Goal: Task Accomplishment & Management: Use online tool/utility

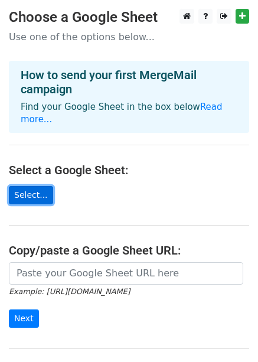
click at [25, 186] on link "Select..." at bounding box center [31, 195] width 44 height 18
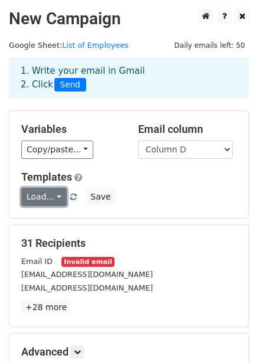
click at [56, 196] on link "Load..." at bounding box center [43, 197] width 45 height 18
click at [157, 181] on h5 "Templates" at bounding box center [129, 177] width 216 height 13
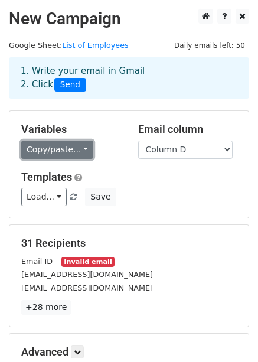
click at [61, 152] on link "Copy/paste..." at bounding box center [57, 150] width 72 height 18
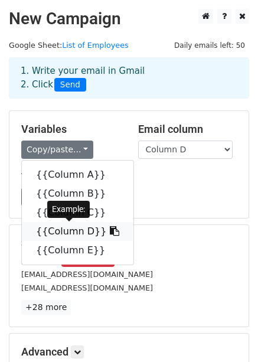
click at [73, 230] on link "{{Column D}}" at bounding box center [78, 231] width 112 height 19
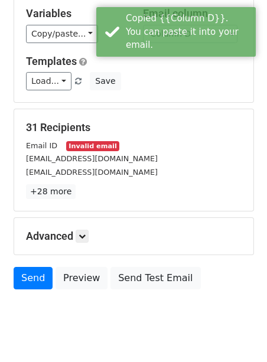
scroll to position [117, 0]
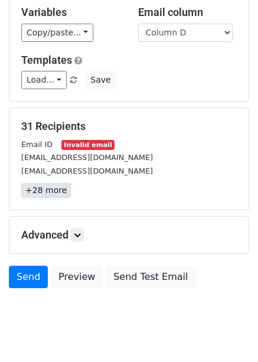
click at [55, 188] on link "+28 more" at bounding box center [46, 190] width 50 height 15
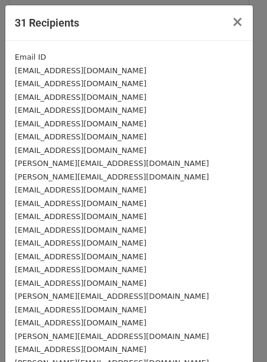
click at [125, 58] on div "Email ID" at bounding box center [129, 57] width 229 height 14
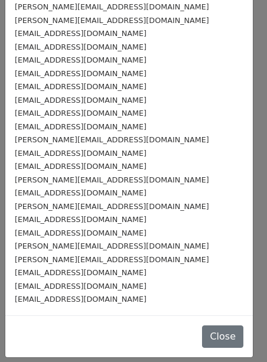
click at [51, 246] on small "devender.pathak@herosteels.com" at bounding box center [112, 246] width 194 height 9
click at [50, 246] on small "devender.pathak@herosteels.com" at bounding box center [112, 246] width 194 height 9
click at [46, 248] on small "devender.pathak@herosteels.com" at bounding box center [112, 246] width 194 height 9
click at [51, 248] on small "devender.pathak@herosteels.com" at bounding box center [112, 246] width 194 height 9
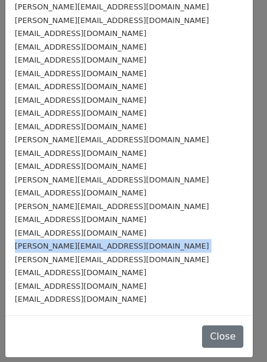
click at [51, 248] on small "devender.pathak@herosteels.com" at bounding box center [112, 246] width 194 height 9
click at [202, 338] on button "Close" at bounding box center [222, 336] width 41 height 22
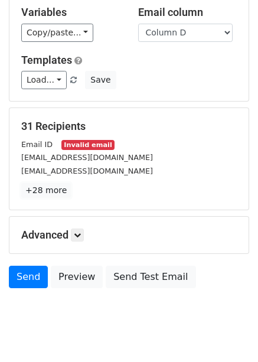
scroll to position [0, 0]
